Goal: Find specific page/section: Find specific page/section

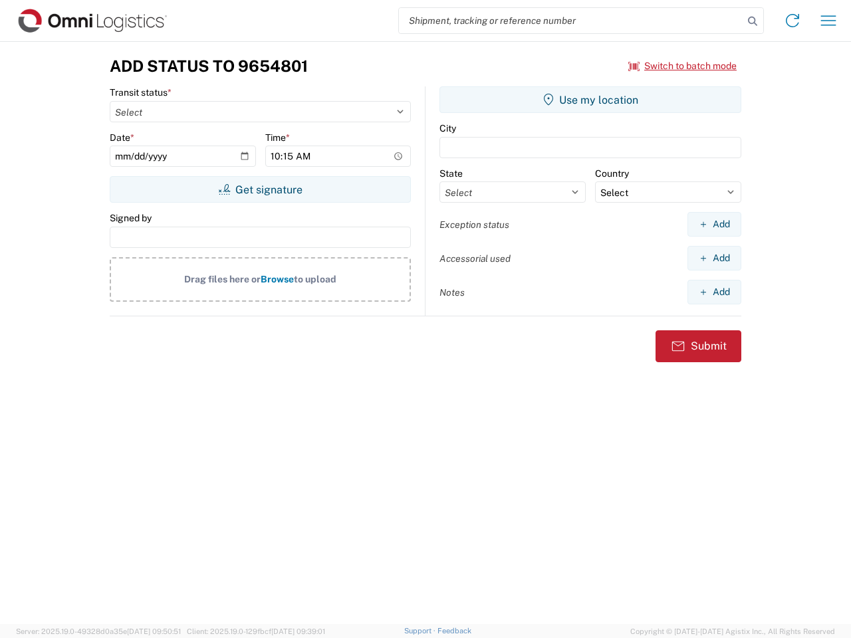
click at [571, 21] on input "search" at bounding box center [571, 20] width 344 height 25
click at [753, 21] on icon at bounding box center [752, 21] width 19 height 19
click at [792, 21] on icon at bounding box center [792, 20] width 21 height 21
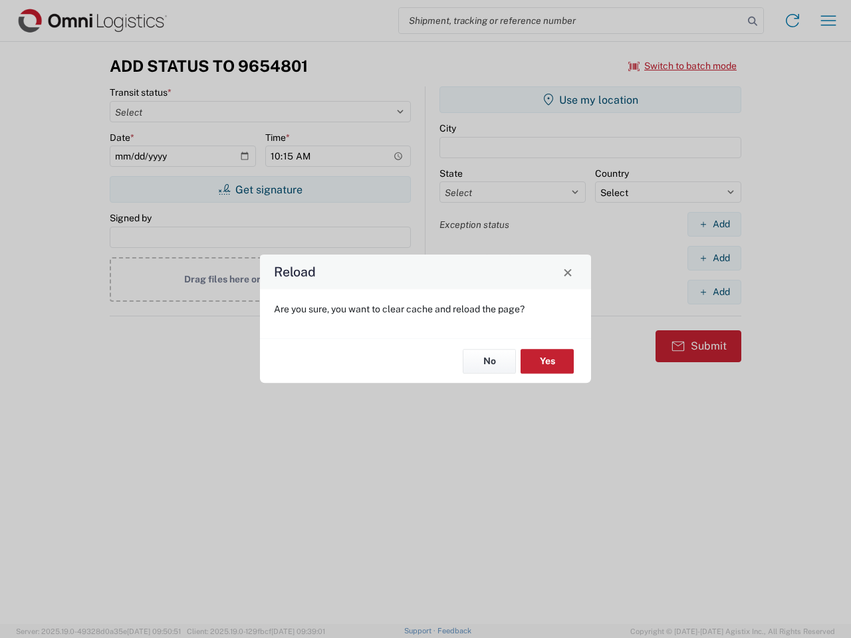
click at [828, 21] on div "Reload Are you sure, you want to clear cache and reload the page? No Yes" at bounding box center [425, 319] width 851 height 638
click at [683, 66] on div "Reload Are you sure, you want to clear cache and reload the page? No Yes" at bounding box center [425, 319] width 851 height 638
click at [260, 189] on div "Reload Are you sure, you want to clear cache and reload the page? No Yes" at bounding box center [425, 319] width 851 height 638
click at [590, 100] on div "Reload Are you sure, you want to clear cache and reload the page? No Yes" at bounding box center [425, 319] width 851 height 638
click at [714, 224] on div "Reload Are you sure, you want to clear cache and reload the page? No Yes" at bounding box center [425, 319] width 851 height 638
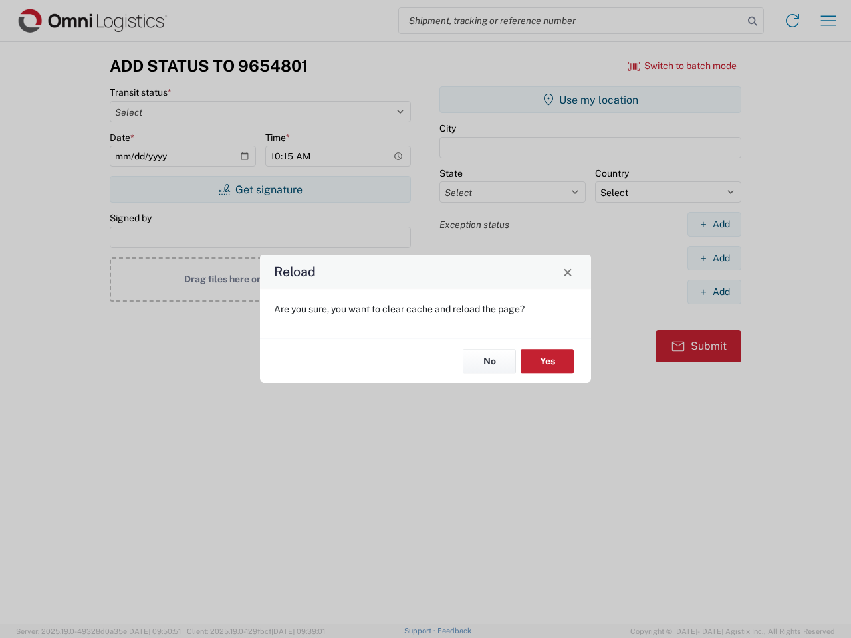
click at [714, 258] on div "Reload Are you sure, you want to clear cache and reload the page? No Yes" at bounding box center [425, 319] width 851 height 638
click at [714, 292] on div "Reload Are you sure, you want to clear cache and reload the page? No Yes" at bounding box center [425, 319] width 851 height 638
